Goal: Information Seeking & Learning: Learn about a topic

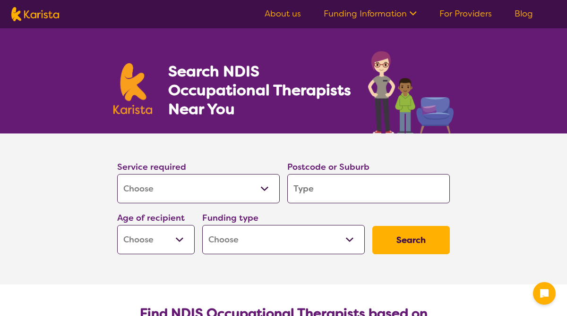
select select "[MEDICAL_DATA]"
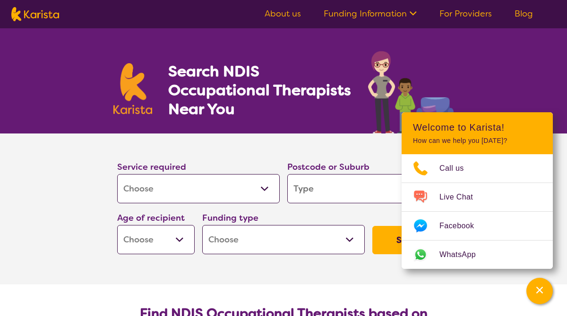
click at [327, 191] on input "search" at bounding box center [368, 188] width 162 height 29
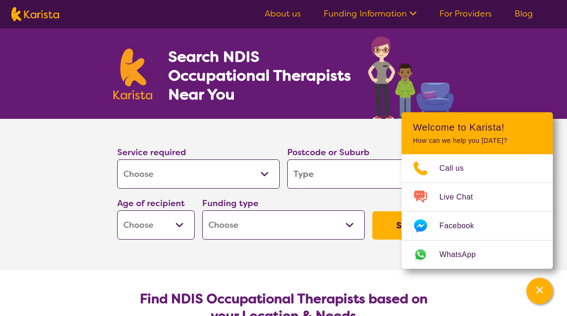
scroll to position [7, 0]
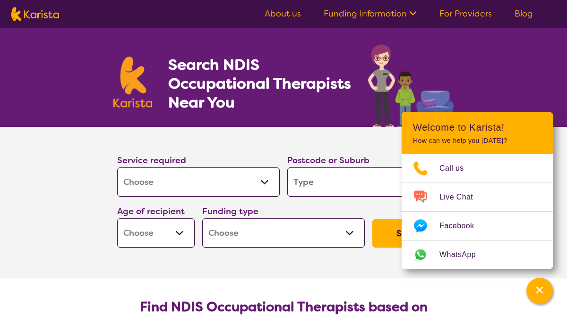
click at [181, 230] on select "Early Childhood - 0 to 9 Child - 10 to 11 Adolescent - 12 to 17 Adult - 18 to 6…" at bounding box center [155, 233] width 77 height 29
select select "AD"
click at [301, 235] on select "Home Care Package (HCP) National Disability Insurance Scheme (NDIS) I don't know" at bounding box center [283, 233] width 162 height 29
select select "NDIS"
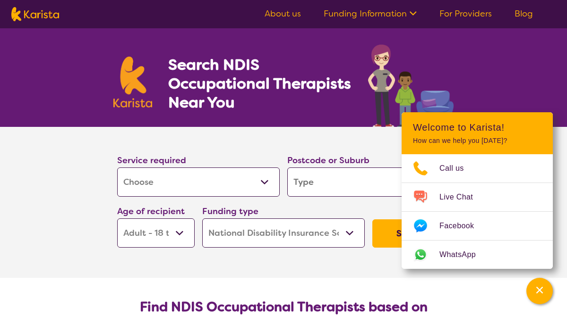
select select "NDIS"
click at [374, 181] on input "search" at bounding box center [368, 182] width 162 height 29
type input "4"
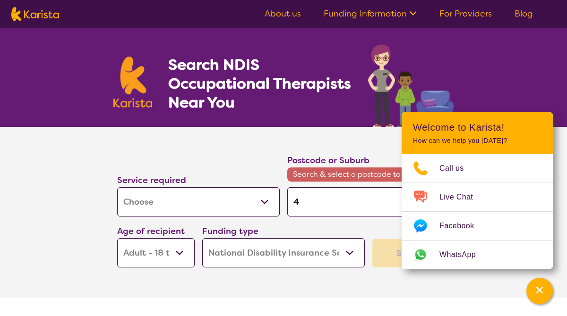
type input "48"
type input "481"
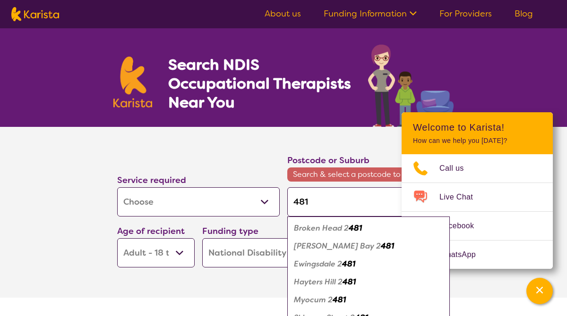
type input "4815"
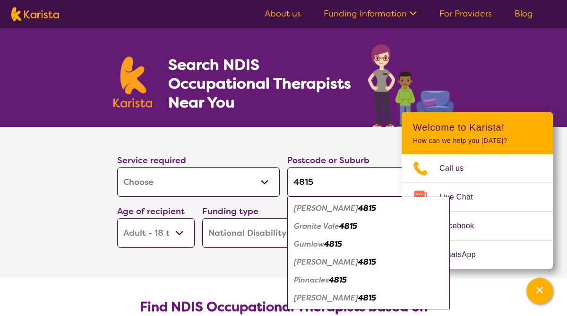
type input "4815"
click at [318, 298] on em "[PERSON_NAME]" at bounding box center [326, 298] width 64 height 10
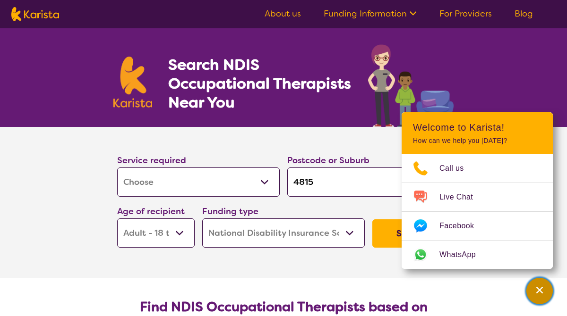
click at [543, 293] on icon "Channel Menu" at bounding box center [538, 290] width 9 height 9
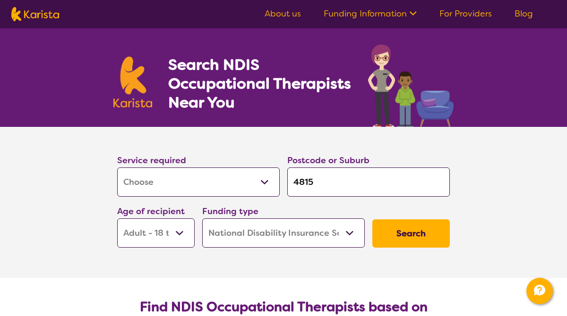
click at [390, 177] on input "4815" at bounding box center [368, 182] width 162 height 29
click at [412, 231] on button "Search" at bounding box center [410, 234] width 77 height 28
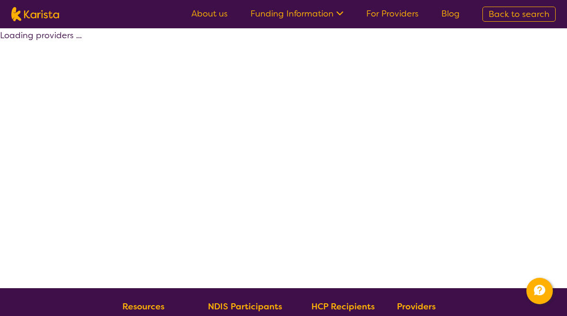
select select "by_score"
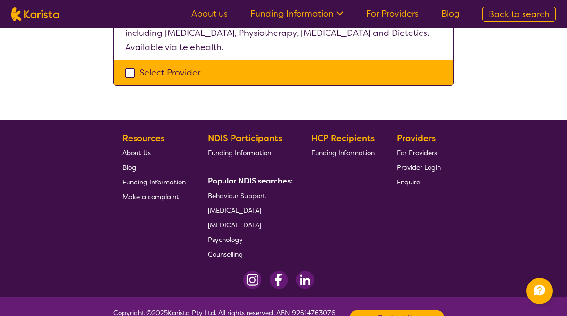
scroll to position [347, 0]
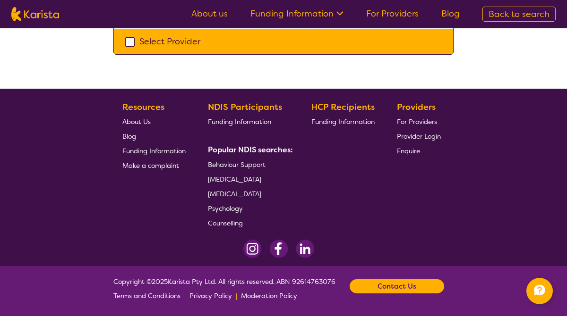
scroll to position [7, 0]
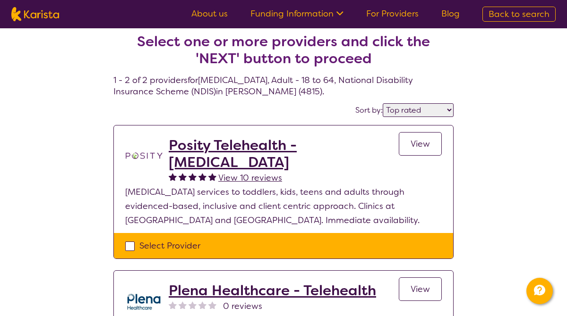
select select "[MEDICAL_DATA]"
select select "AD"
select select "NDIS"
select select "[MEDICAL_DATA]"
select select "AD"
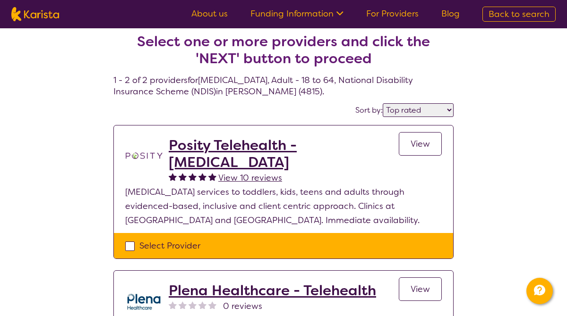
select select "NDIS"
